Goal: Check status: Verify the current state of an ongoing process or item

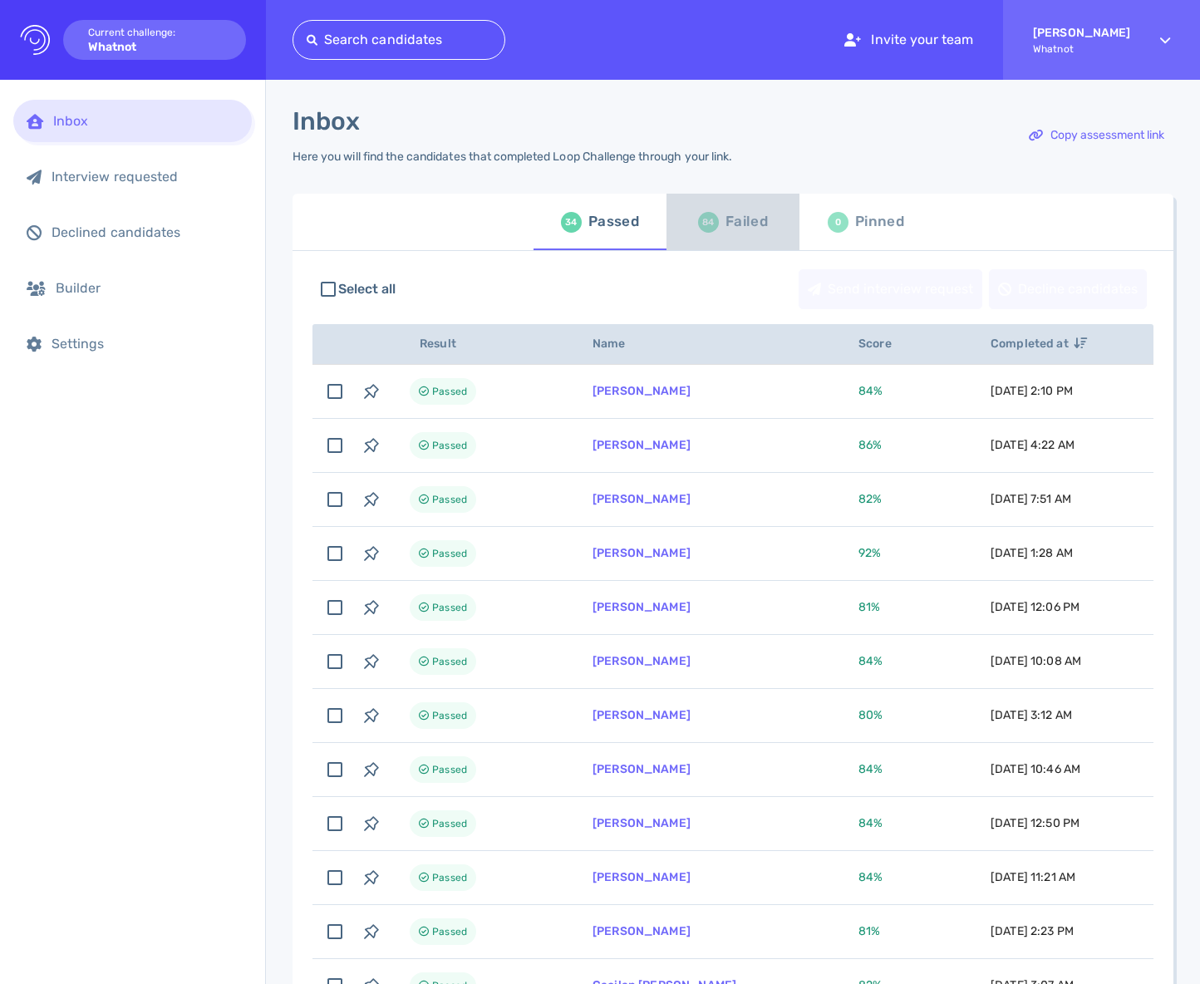
click at [745, 230] on div "Failed" at bounding box center [747, 221] width 42 height 25
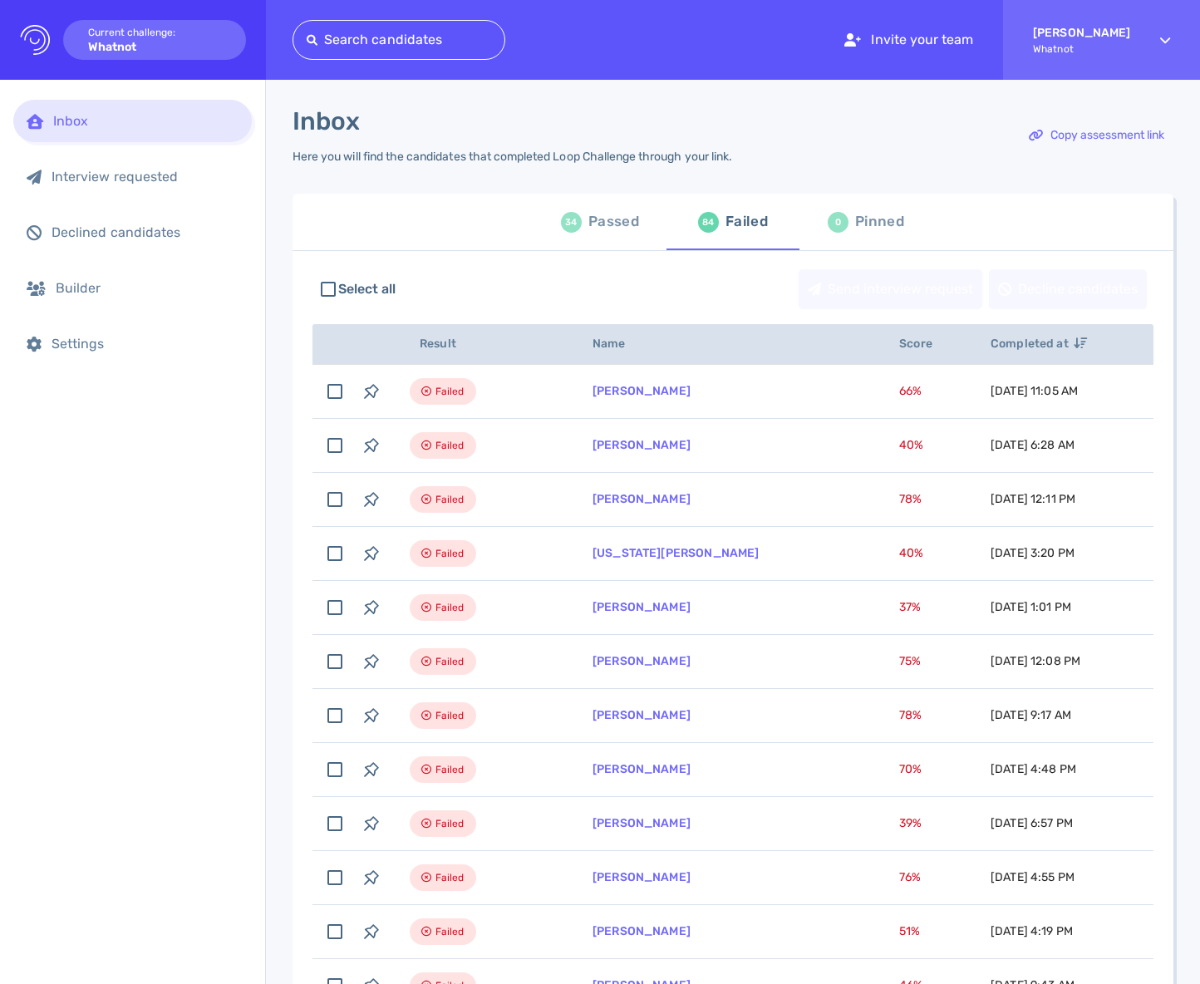
click at [574, 226] on div "34" at bounding box center [571, 222] width 21 height 21
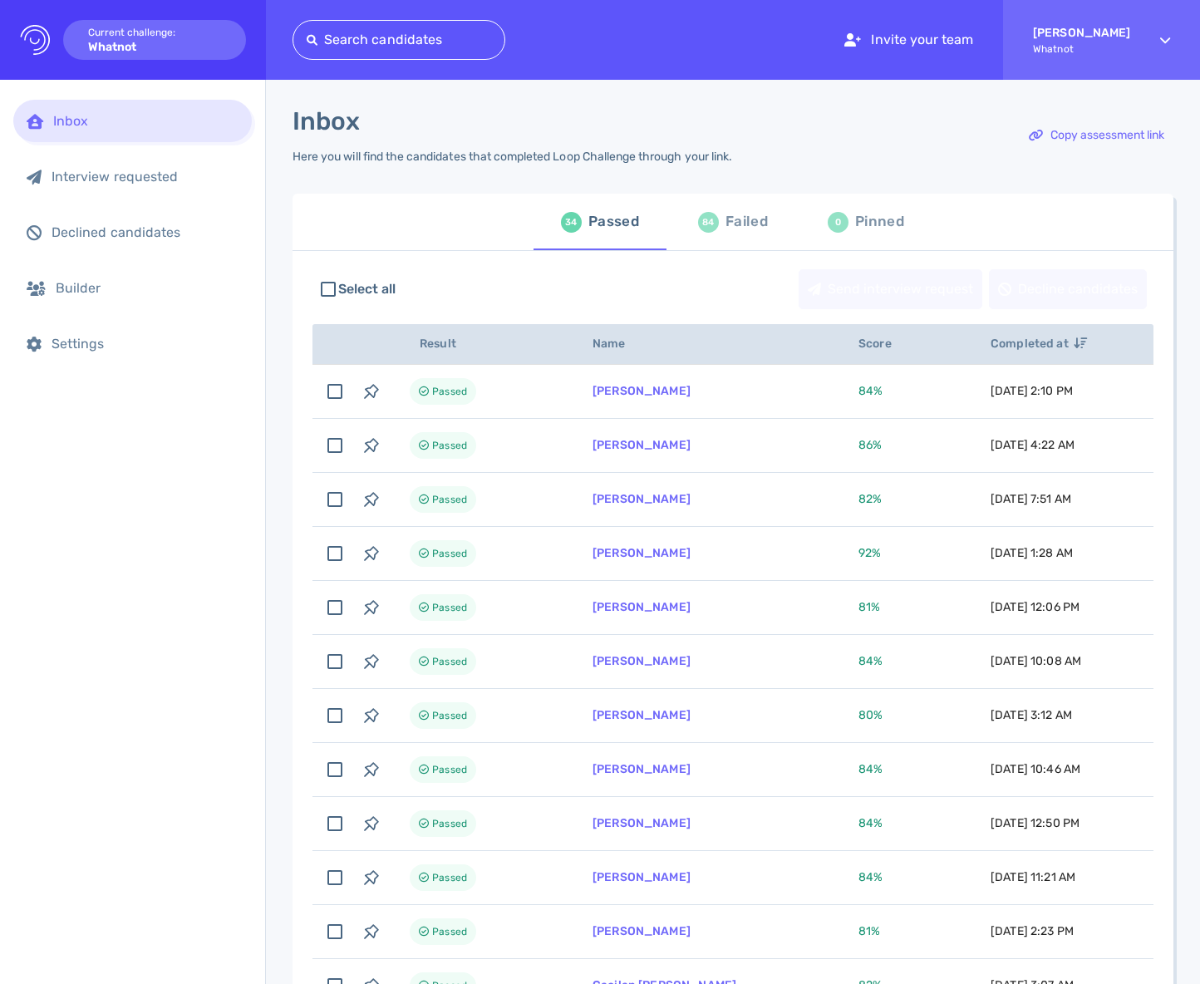
click at [840, 212] on div "0 Pinned" at bounding box center [866, 222] width 76 height 47
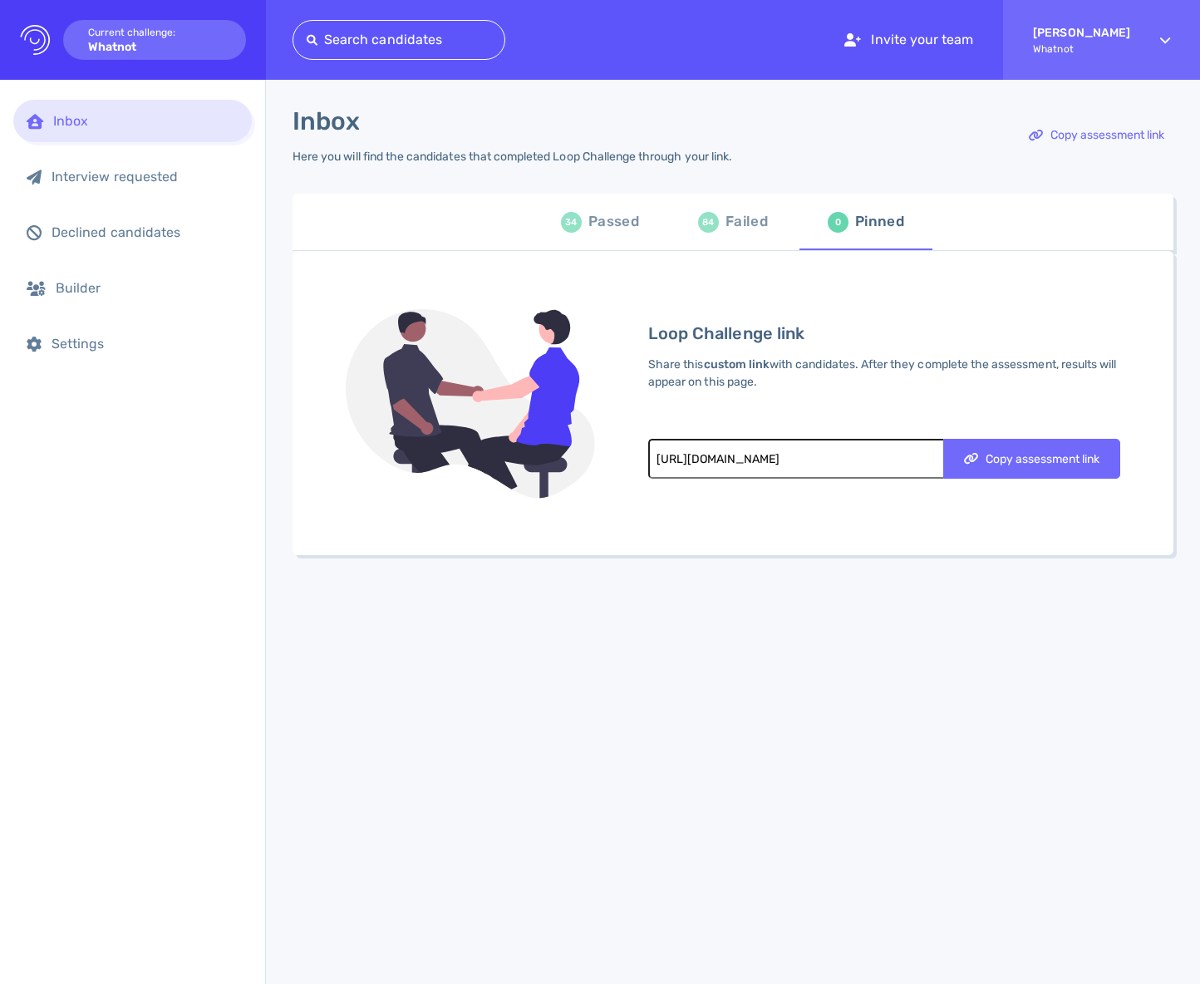
click at [557, 226] on span "34 Passed" at bounding box center [600, 222] width 113 height 47
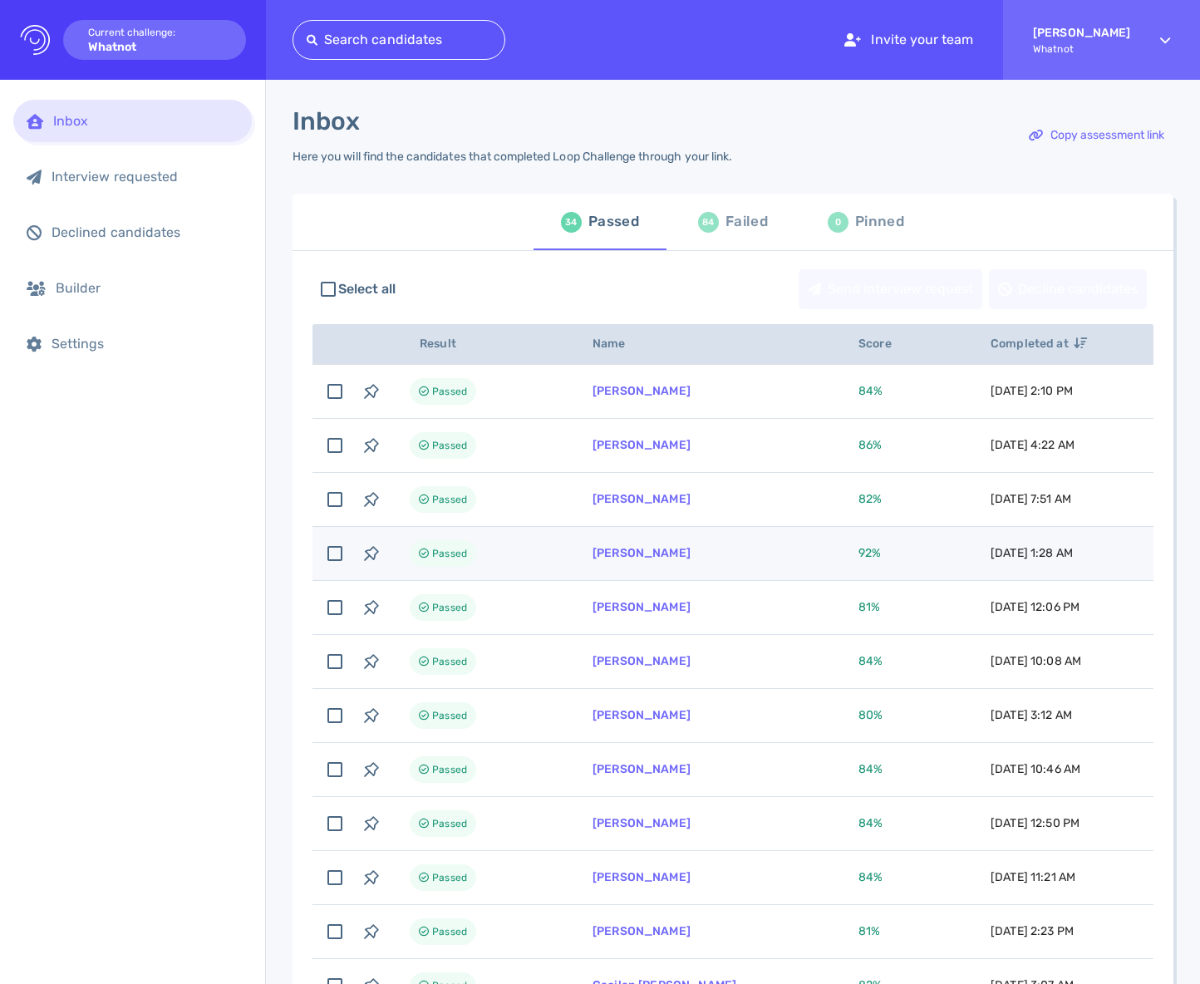
click at [750, 567] on td "Trevan Berry" at bounding box center [706, 554] width 266 height 54
checkbox input "true"
